Goal: Task Accomplishment & Management: Manage account settings

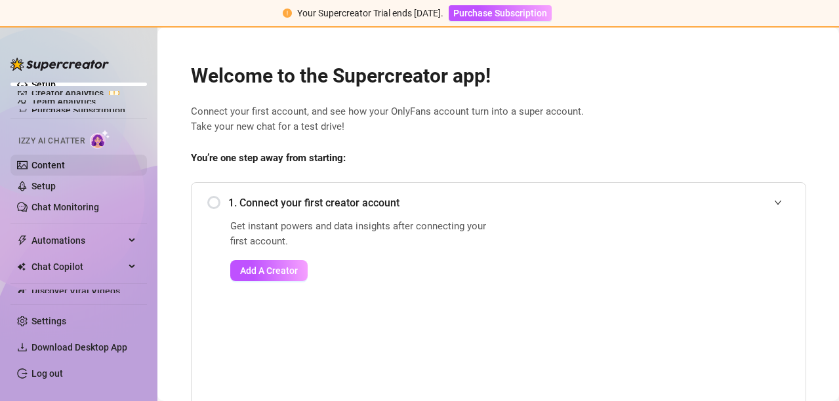
click at [48, 161] on link "Content" at bounding box center [47, 165] width 33 height 10
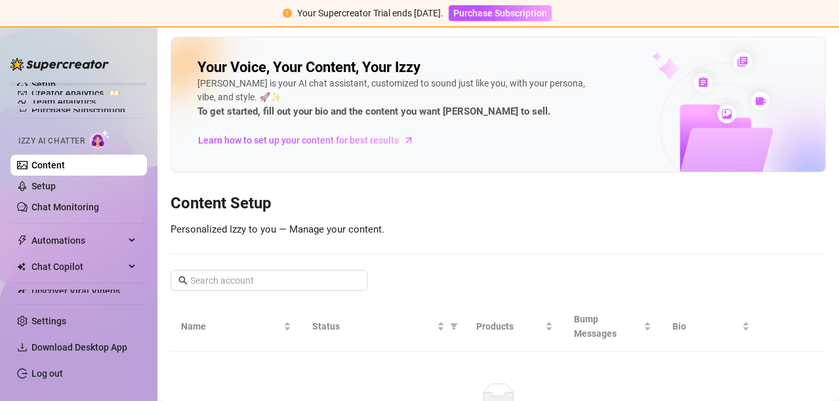
click at [39, 83] on link "Setup" at bounding box center [43, 84] width 24 height 10
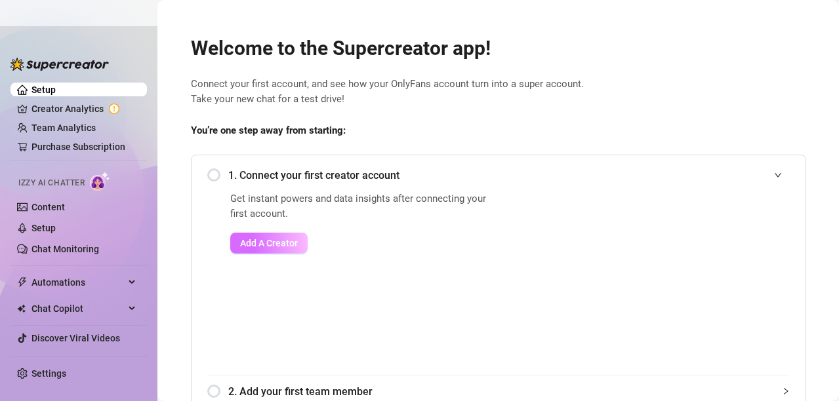
click at [268, 247] on span "Add A Creator" at bounding box center [269, 243] width 58 height 10
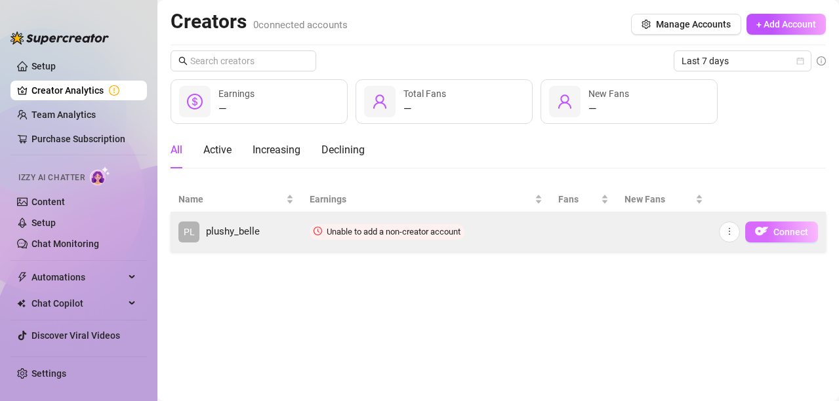
click at [777, 227] on span "Connect" at bounding box center [790, 232] width 35 height 10
click at [784, 234] on span "Connect" at bounding box center [790, 232] width 35 height 10
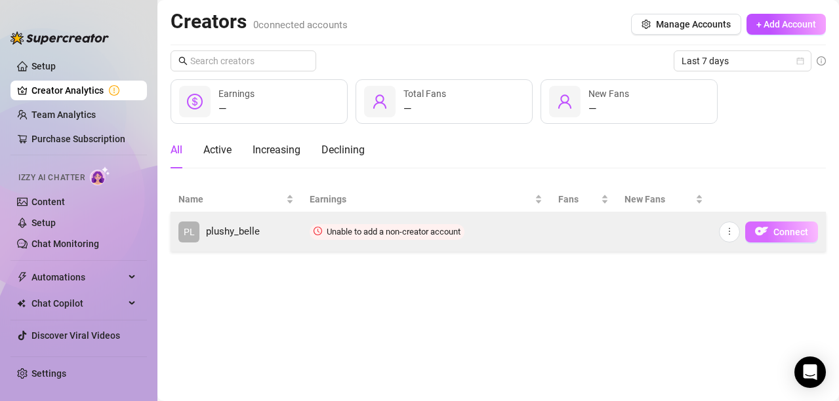
click at [785, 235] on span "Connect" at bounding box center [790, 232] width 35 height 10
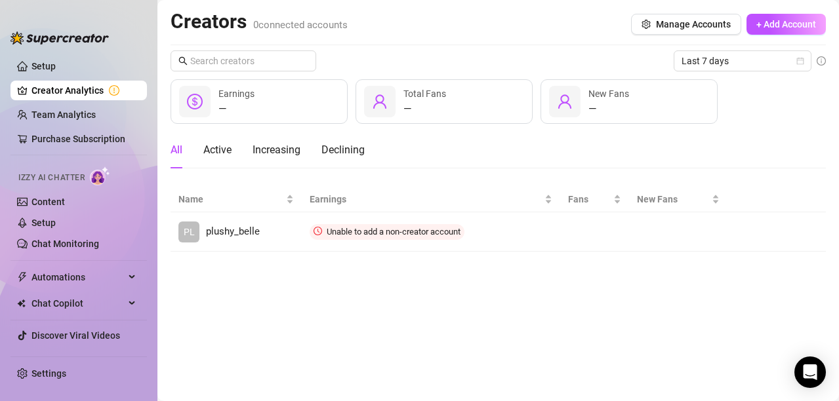
click at [0, 0] on icon "more" at bounding box center [0, 0] width 0 height 0
click at [552, 308] on main "Creators 0 connected accounts Manage Accounts + Add Account Last 7 days — Earni…" at bounding box center [498, 200] width 682 height 401
click at [176, 359] on main "Creators 0 connected accounts Manage Accounts + Add Account Last 7 days — Earni…" at bounding box center [498, 200] width 682 height 401
